Goal: Use online tool/utility: Utilize a website feature to perform a specific function

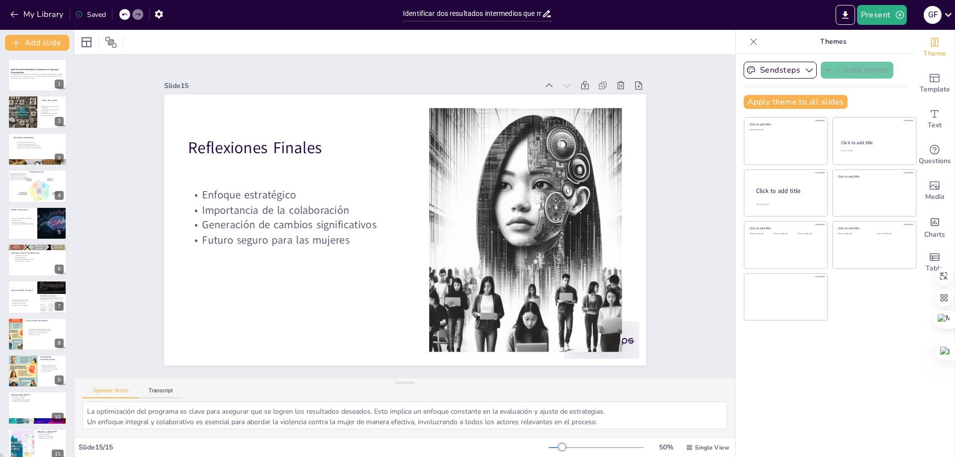
scroll to position [161, 0]
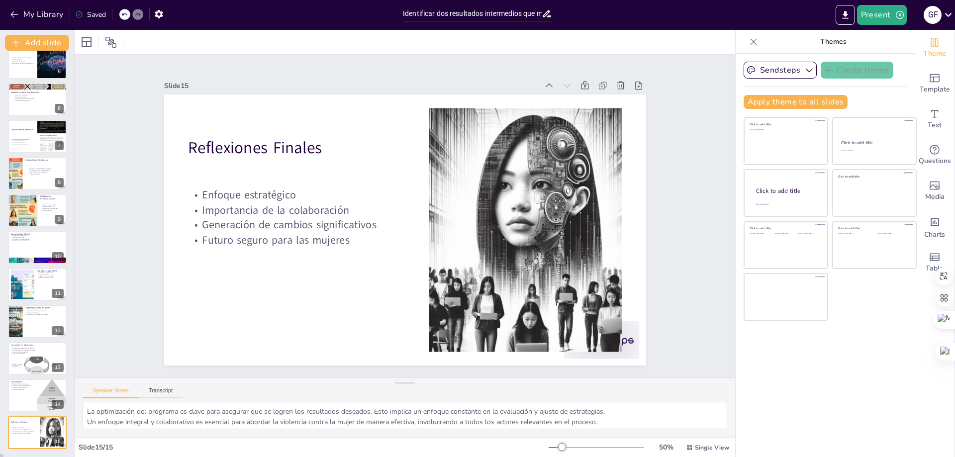
click at [548, 15] on icon at bounding box center [547, 13] width 10 height 10
click at [413, 18] on input "Identificar dos resultados intermedios que mayor impactan en el resultado final" at bounding box center [472, 13] width 139 height 14
click at [847, 16] on icon "Export to PowerPoint" at bounding box center [845, 15] width 10 height 10
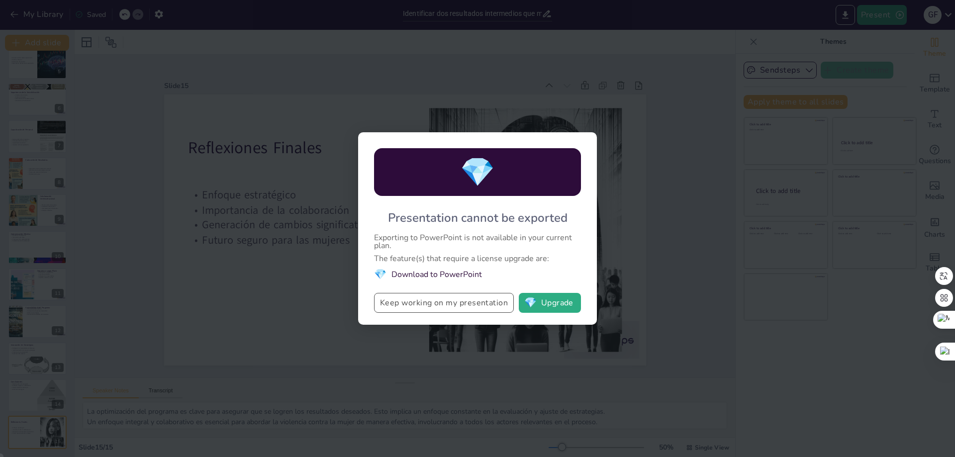
click at [463, 306] on button "Keep working on my presentation" at bounding box center [444, 303] width 140 height 20
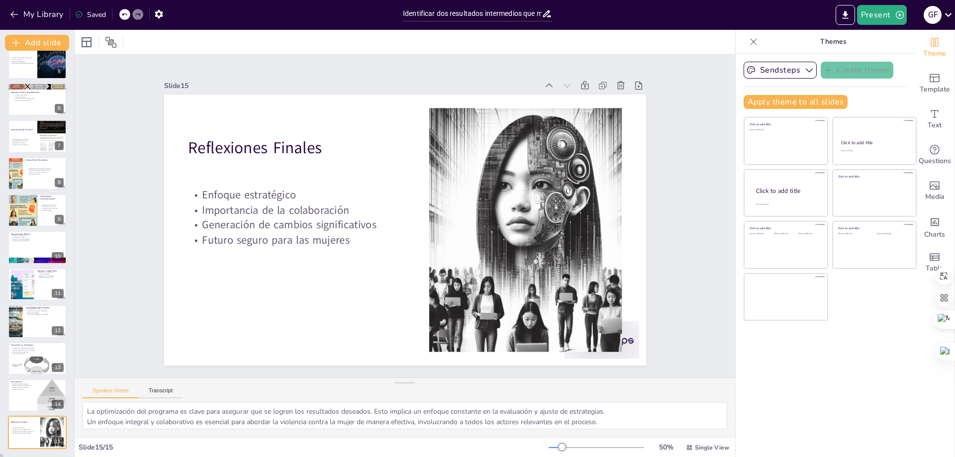
click at [950, 16] on icon at bounding box center [947, 14] width 13 height 13
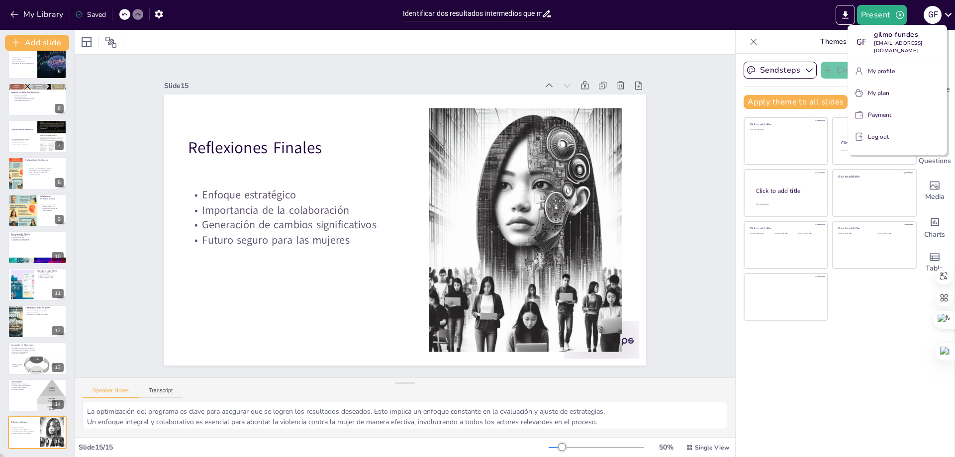
click at [949, 16] on div at bounding box center [477, 228] width 955 height 457
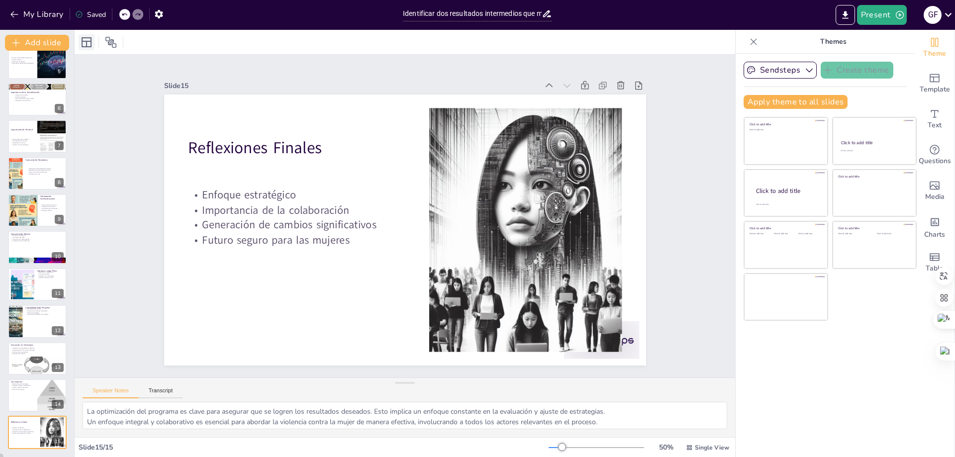
click at [90, 42] on icon at bounding box center [87, 42] width 12 height 12
click at [116, 45] on icon at bounding box center [110, 42] width 11 height 11
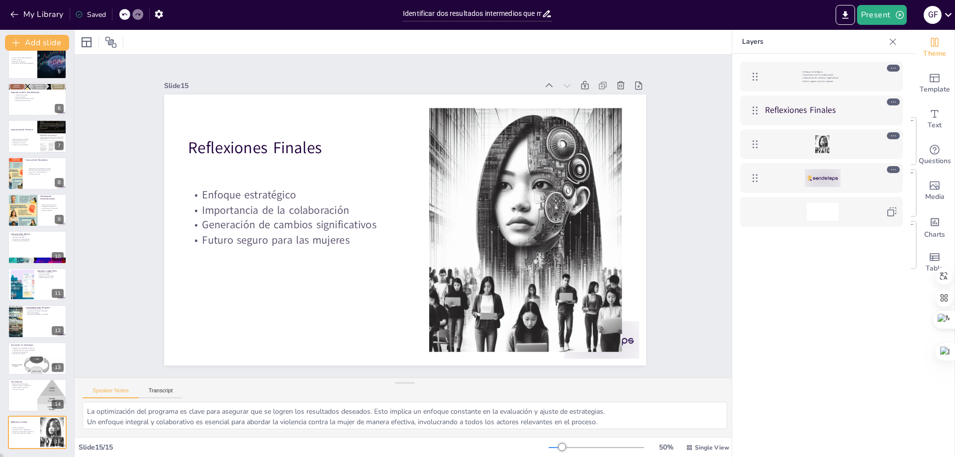
click at [98, 13] on div "Saved" at bounding box center [90, 14] width 31 height 9
click at [22, 14] on button "My Library" at bounding box center [37, 14] width 60 height 16
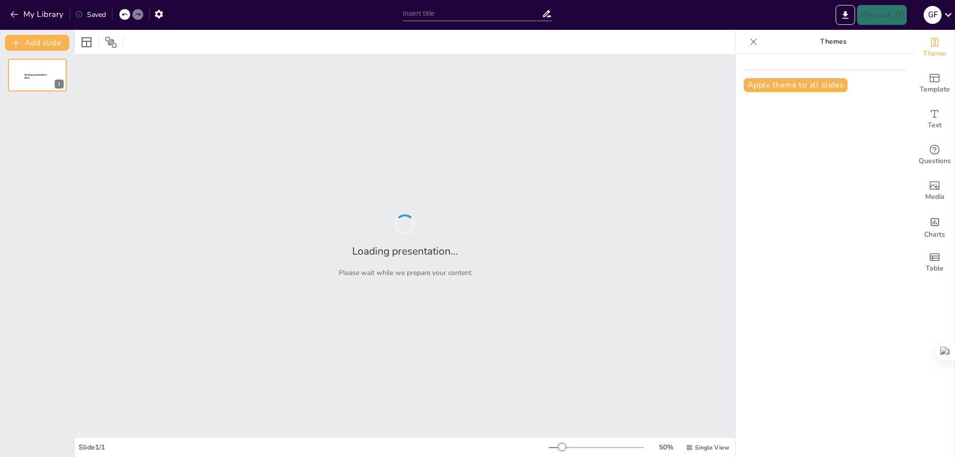
type input "Identificar dos resultados intermedios que mayor impactan en el resultado final"
